Goal: Transaction & Acquisition: Purchase product/service

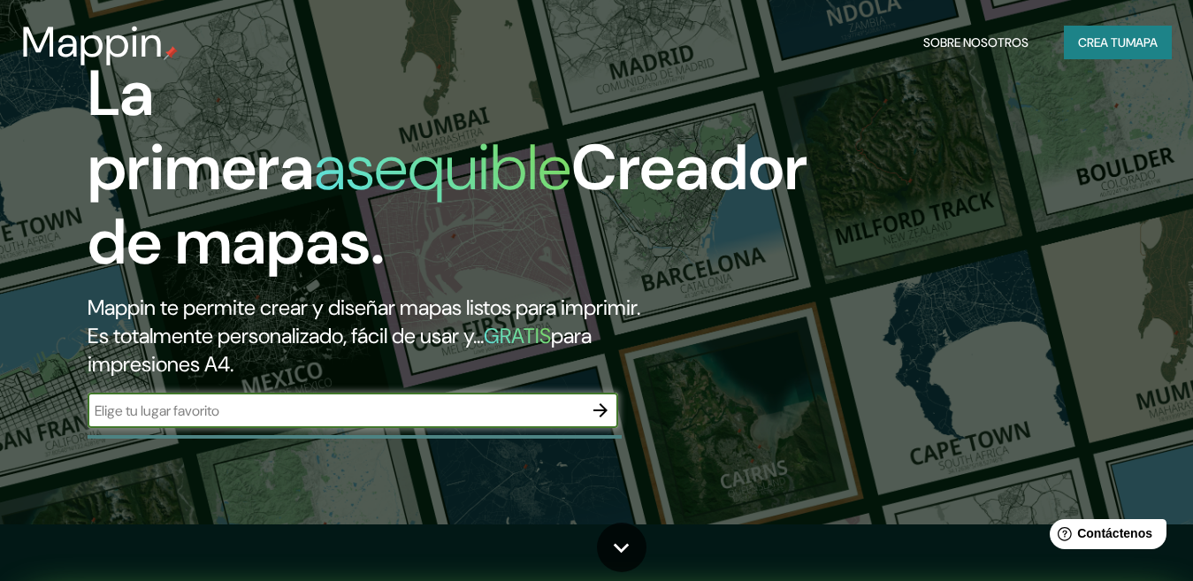
scroll to position [88, 0]
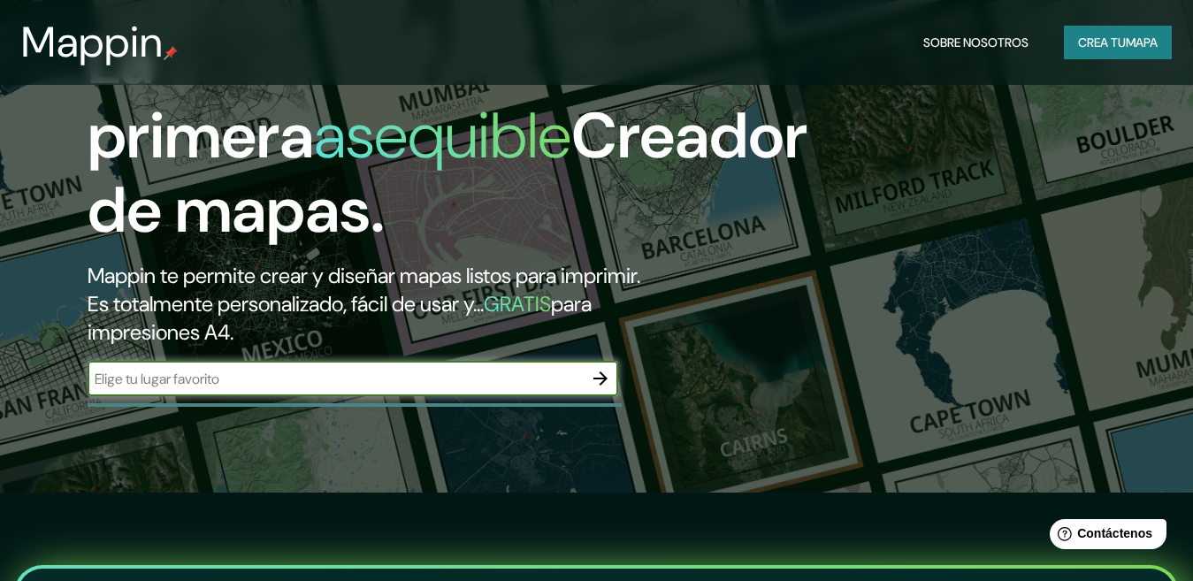
click at [406, 379] on input "text" at bounding box center [335, 379] width 495 height 20
type input "pimentel"
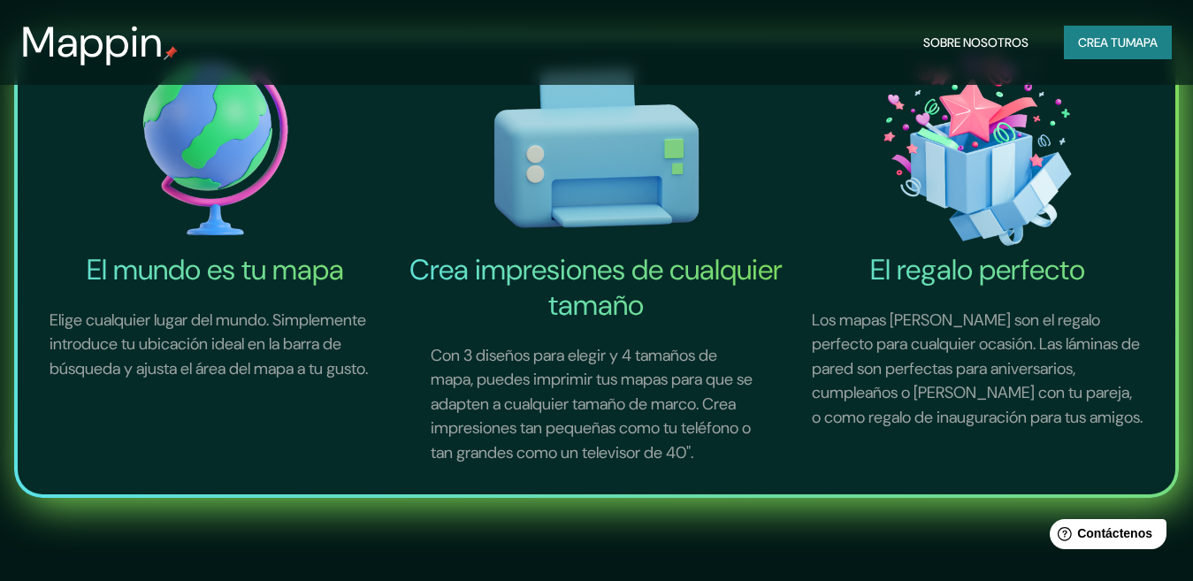
scroll to position [0, 0]
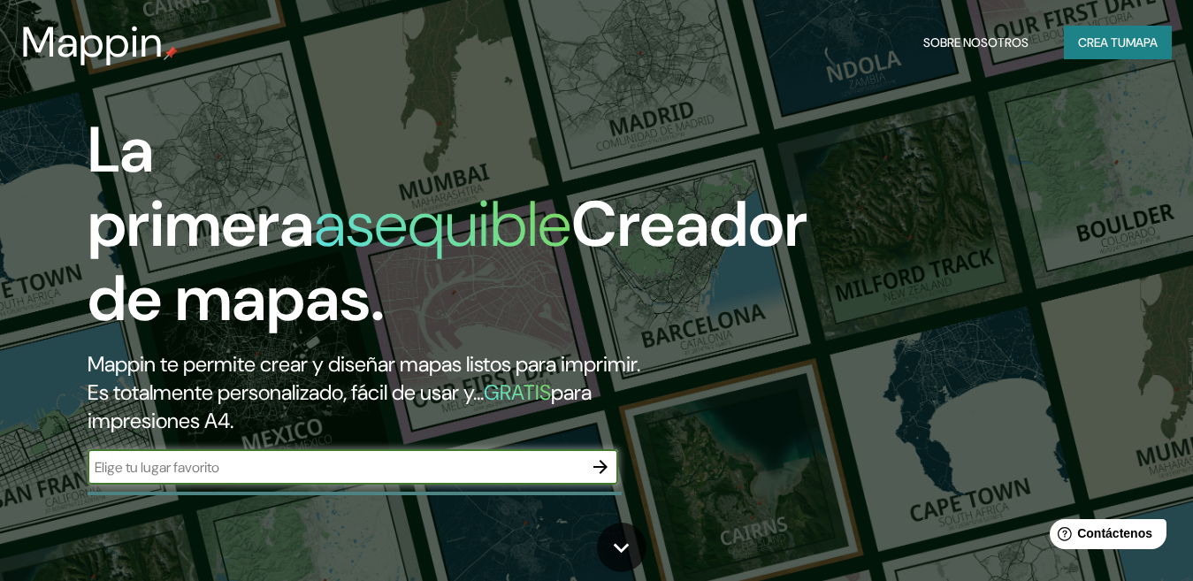
click at [401, 475] on input "text" at bounding box center [335, 467] width 495 height 20
type input "pimentel"
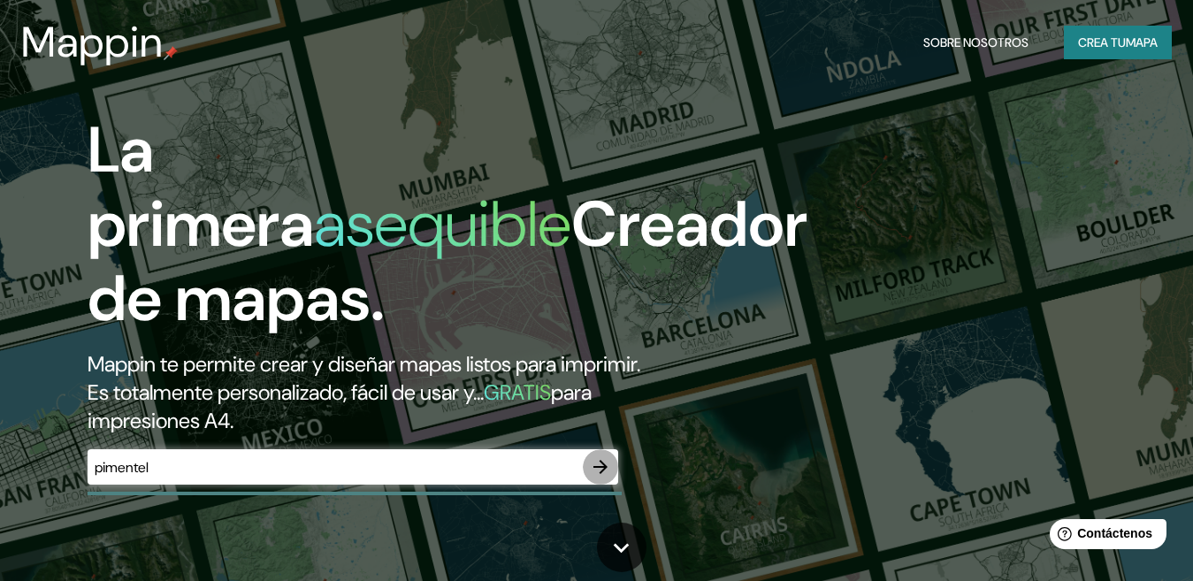
click at [598, 471] on icon "button" at bounding box center [600, 466] width 21 height 21
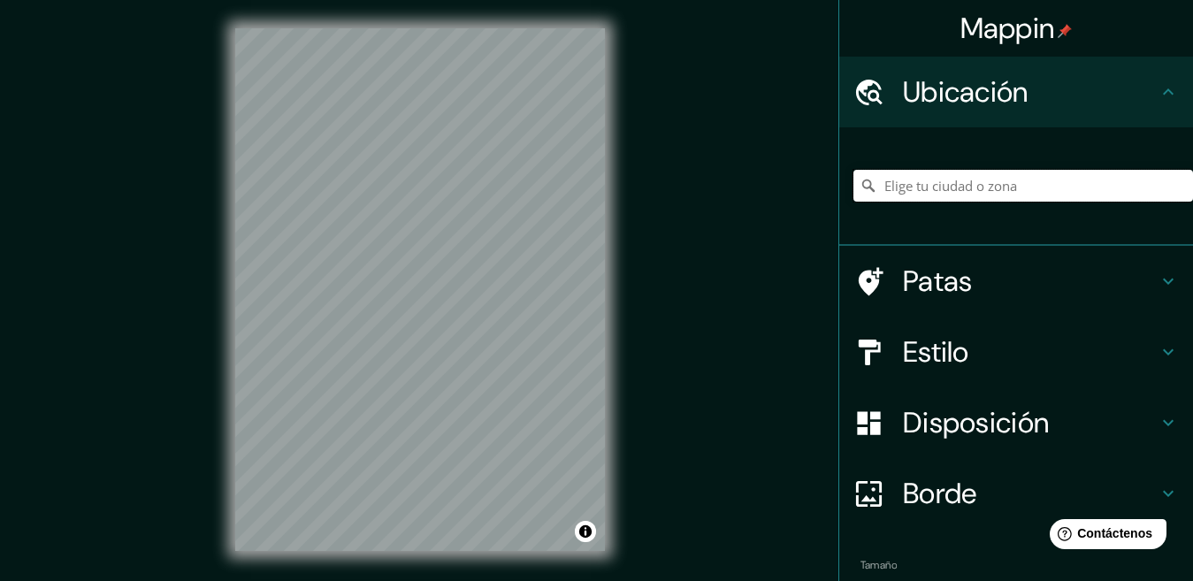
click at [950, 184] on input "Elige tu ciudad o zona" at bounding box center [1024, 186] width 340 height 32
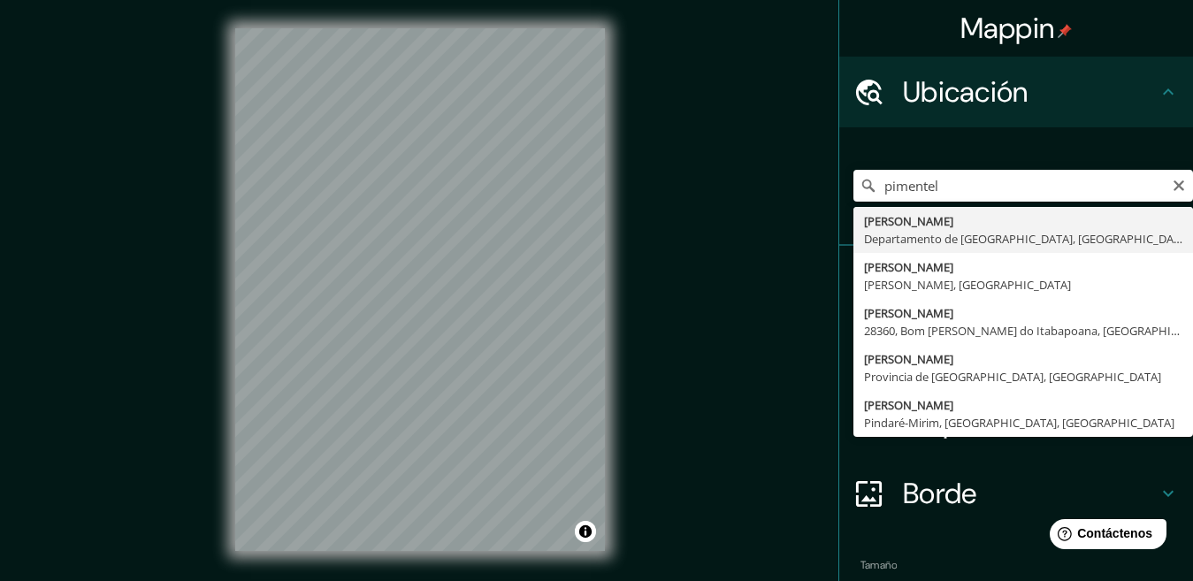
type input "Pimentel, Departamento de Lambayeque, Perú"
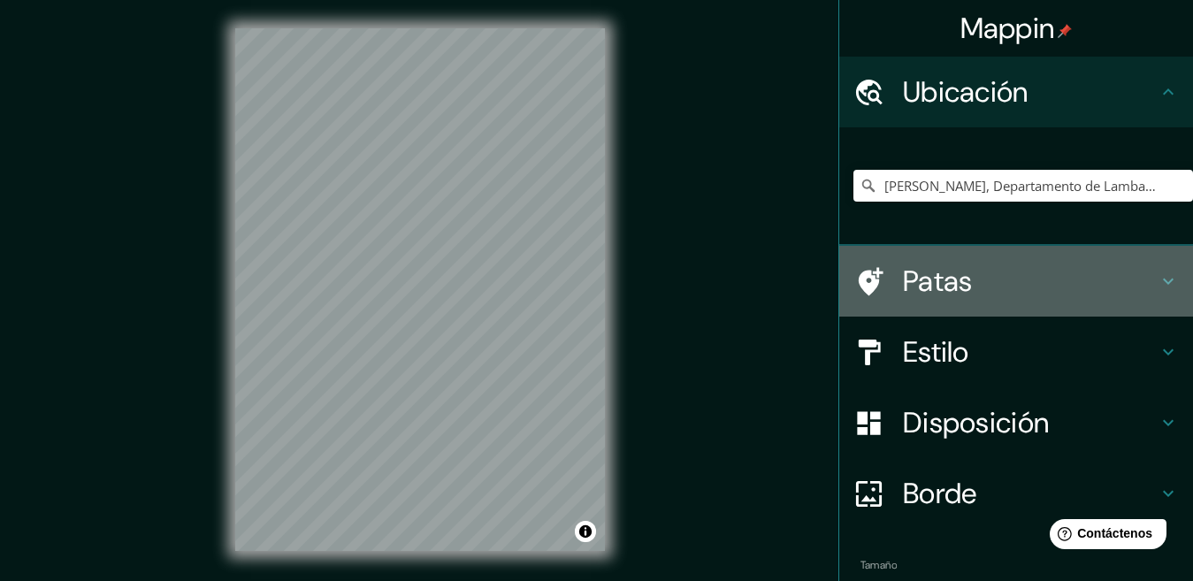
click at [981, 280] on h4 "Patas" at bounding box center [1030, 281] width 255 height 35
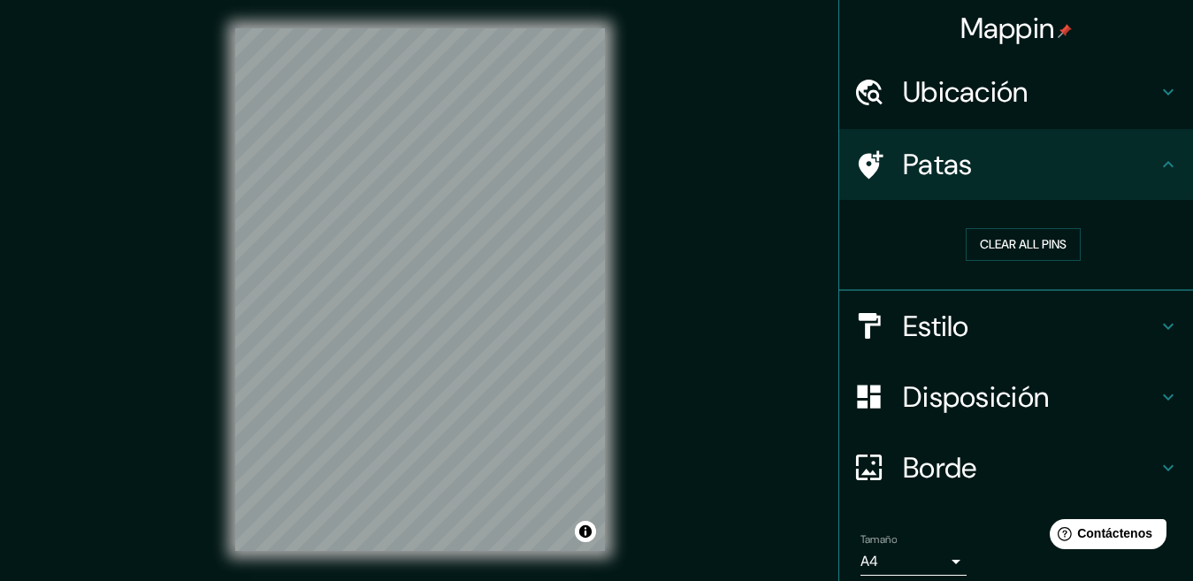
click at [1077, 188] on div "Patas" at bounding box center [1016, 164] width 354 height 71
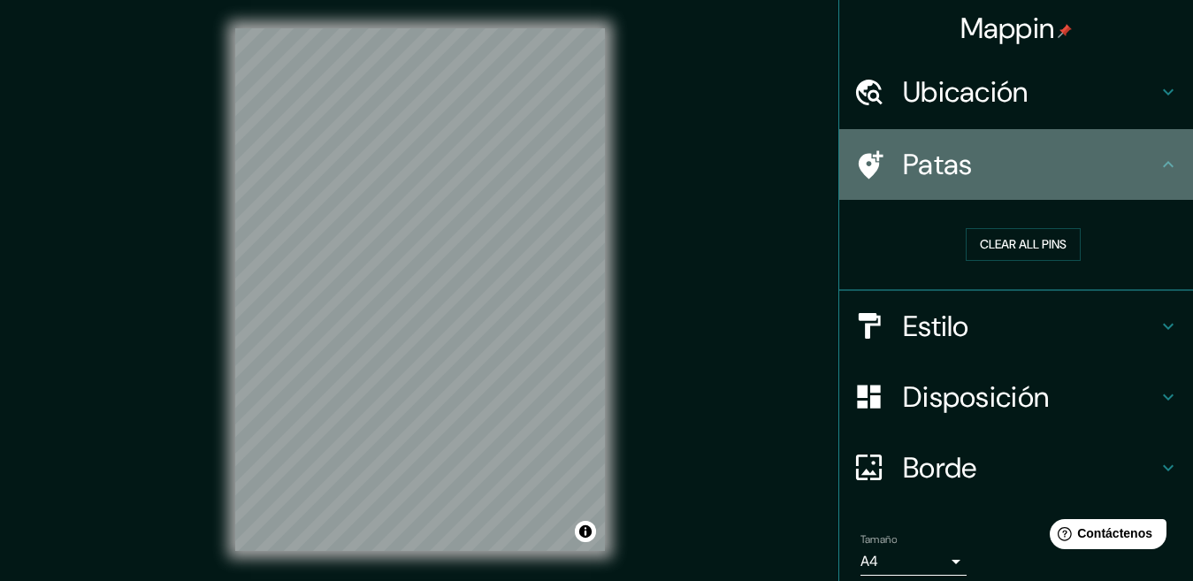
click at [1154, 181] on div "Patas" at bounding box center [1016, 164] width 354 height 71
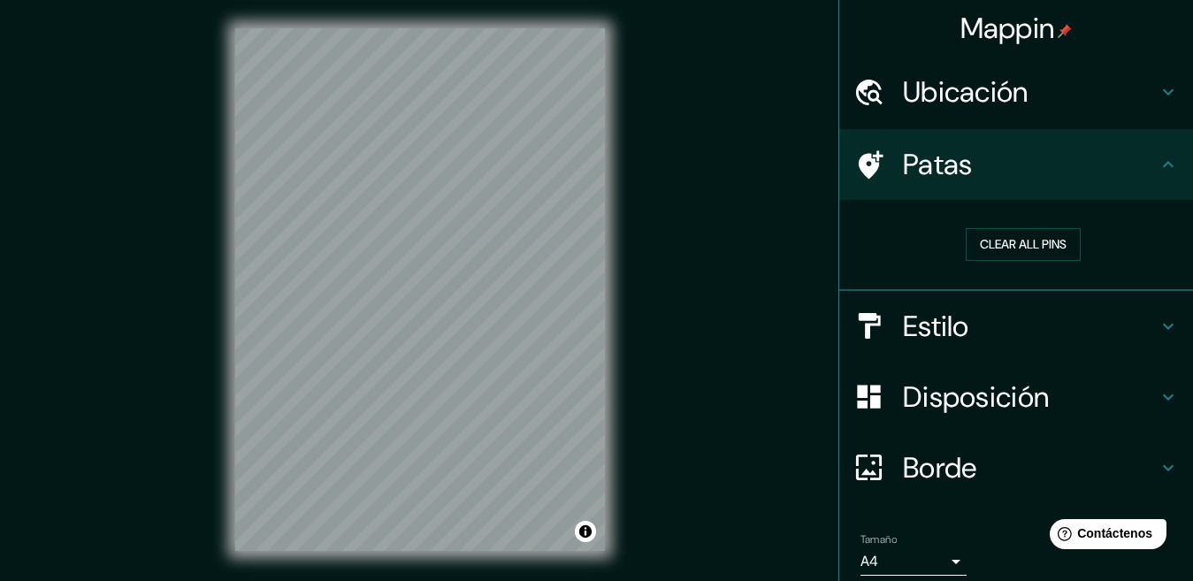
click at [1083, 318] on h4 "Estilo" at bounding box center [1030, 326] width 255 height 35
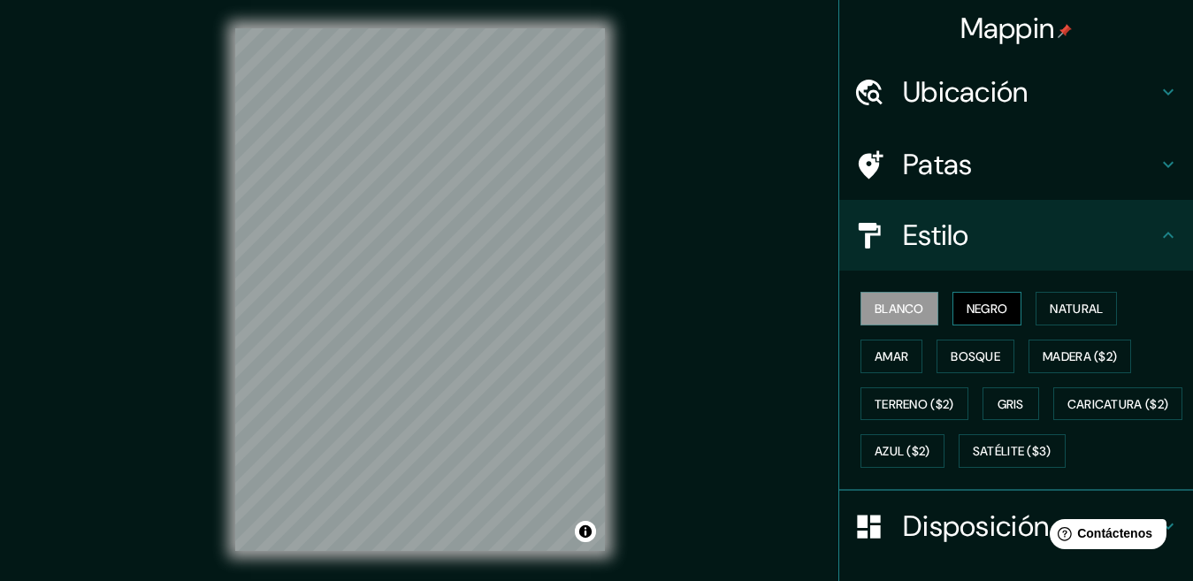
click at [996, 307] on font "Negro" at bounding box center [988, 309] width 42 height 16
click at [1038, 309] on button "Natural" at bounding box center [1076, 309] width 81 height 34
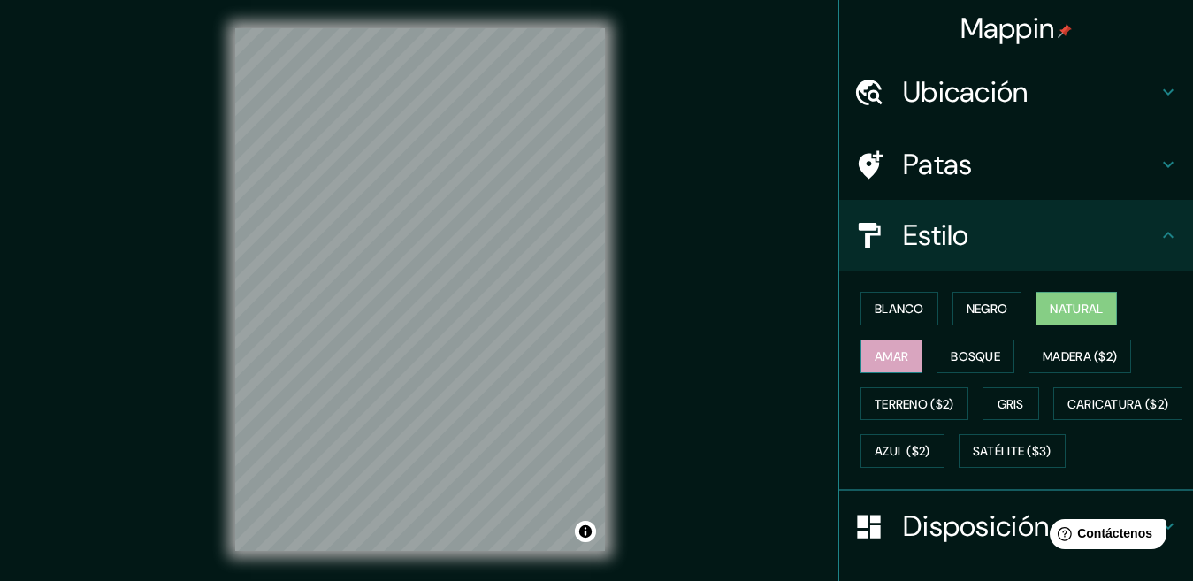
click at [892, 341] on button "Amar" at bounding box center [892, 357] width 62 height 34
click at [951, 364] on font "Bosque" at bounding box center [976, 356] width 50 height 23
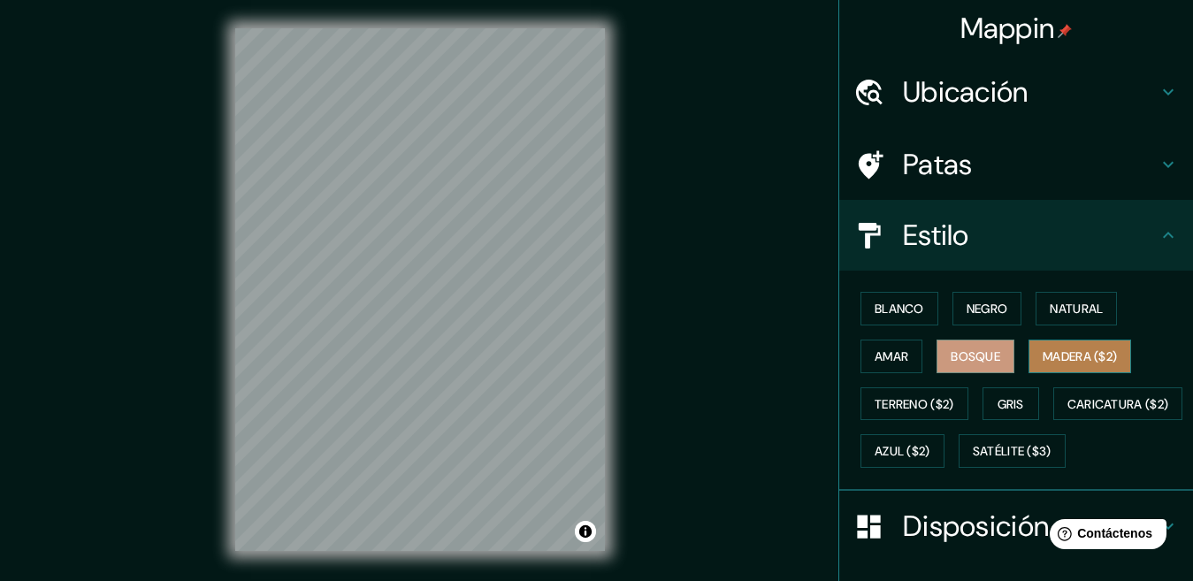
click at [1060, 361] on font "Madera ($2)" at bounding box center [1080, 356] width 74 height 16
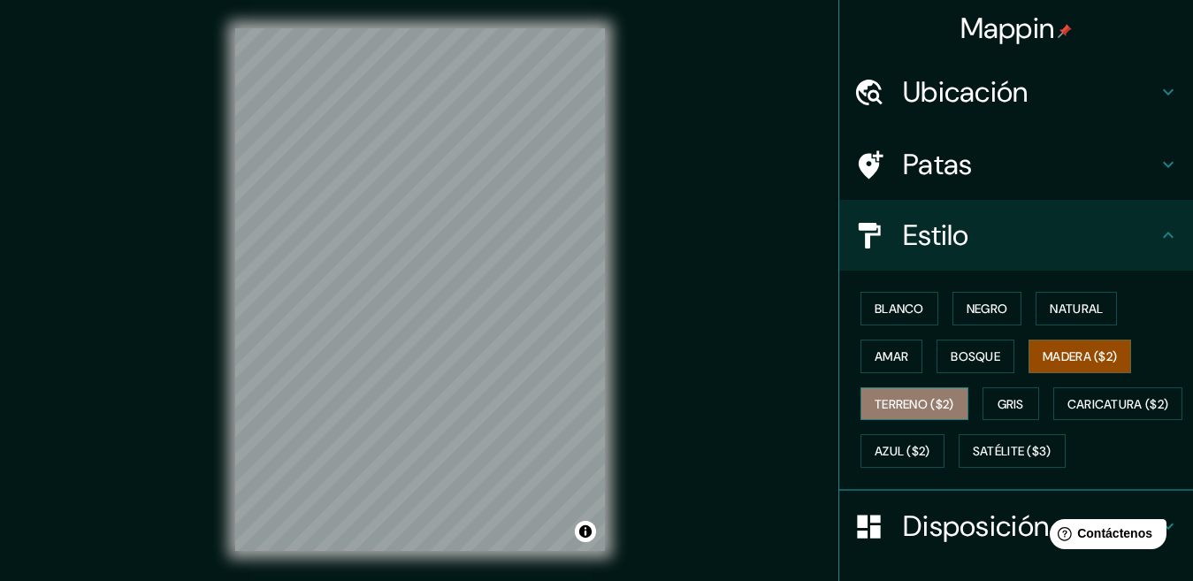
click at [921, 411] on font "Terreno ($2)" at bounding box center [915, 404] width 80 height 16
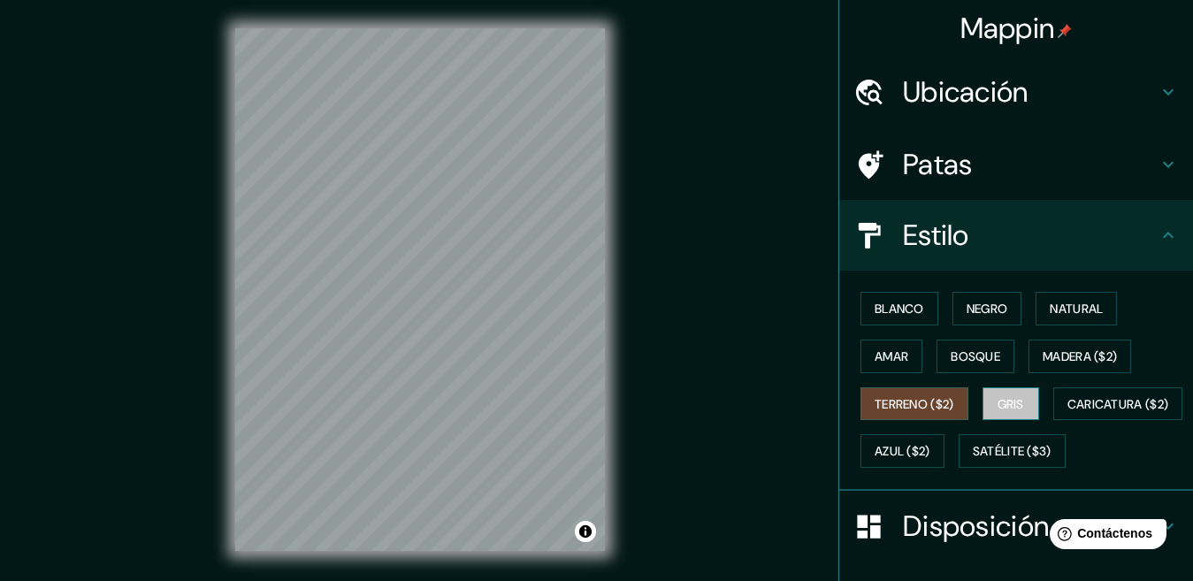
click at [1017, 397] on button "Gris" at bounding box center [1011, 404] width 57 height 34
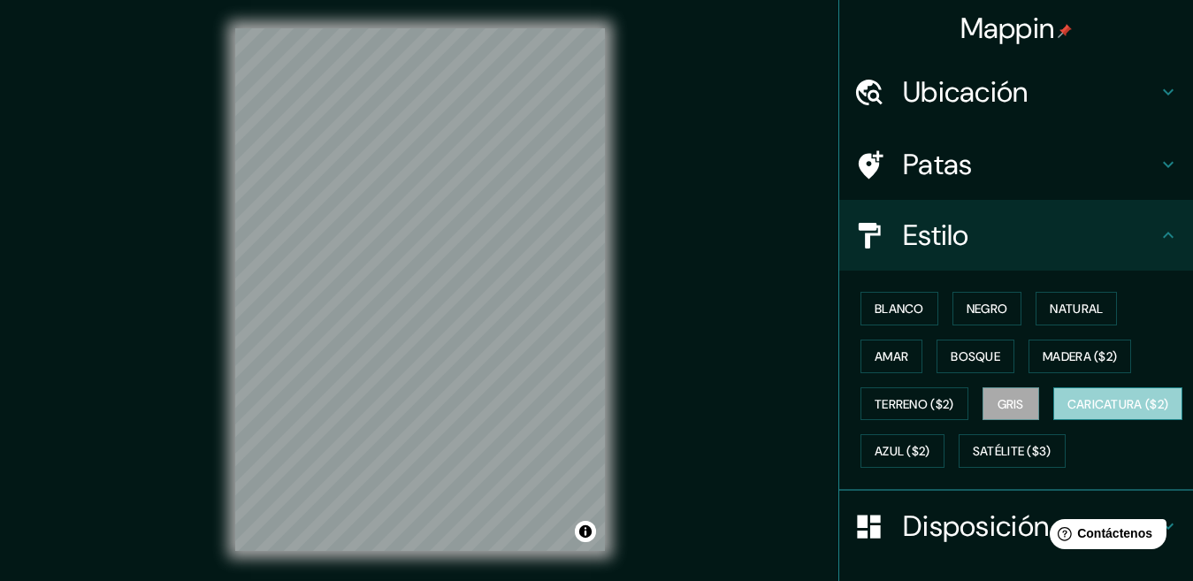
click at [1068, 412] on font "Caricatura ($2)" at bounding box center [1119, 404] width 102 height 16
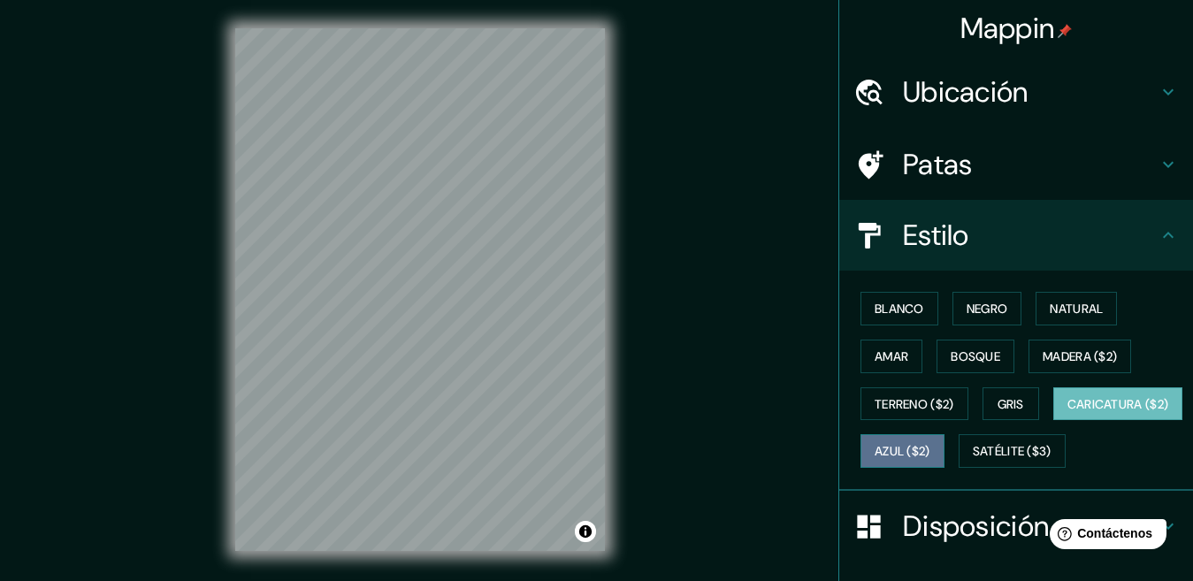
click at [930, 448] on font "Azul ($2)" at bounding box center [903, 452] width 56 height 16
click at [1053, 421] on button "Caricatura ($2)" at bounding box center [1118, 404] width 130 height 34
click at [973, 460] on font "Satélite ($3)" at bounding box center [1012, 452] width 79 height 16
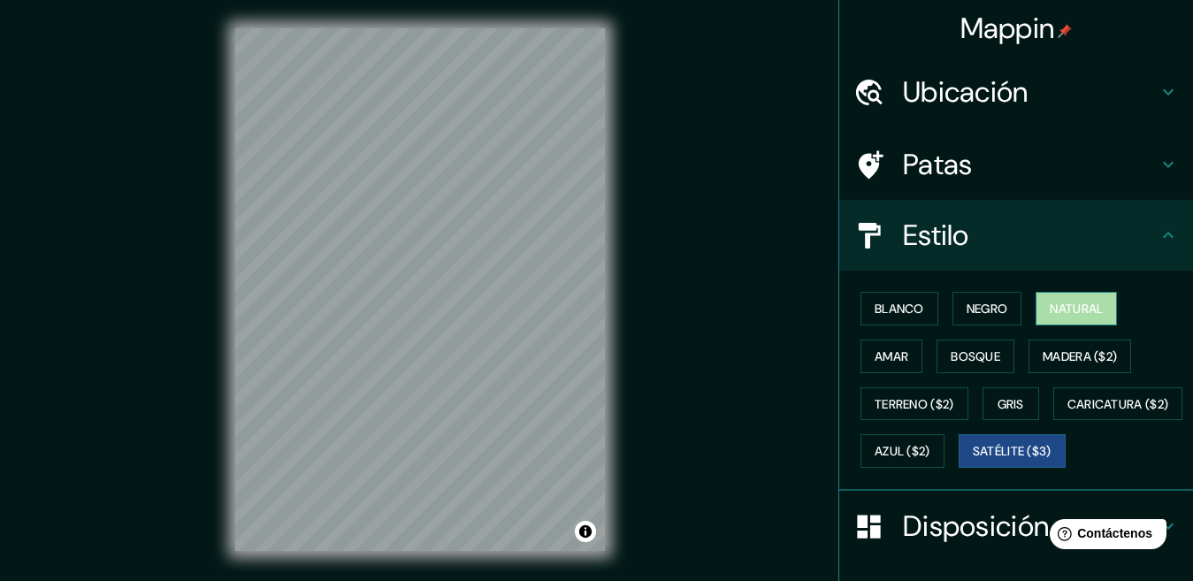
click at [1072, 309] on font "Natural" at bounding box center [1076, 309] width 53 height 16
